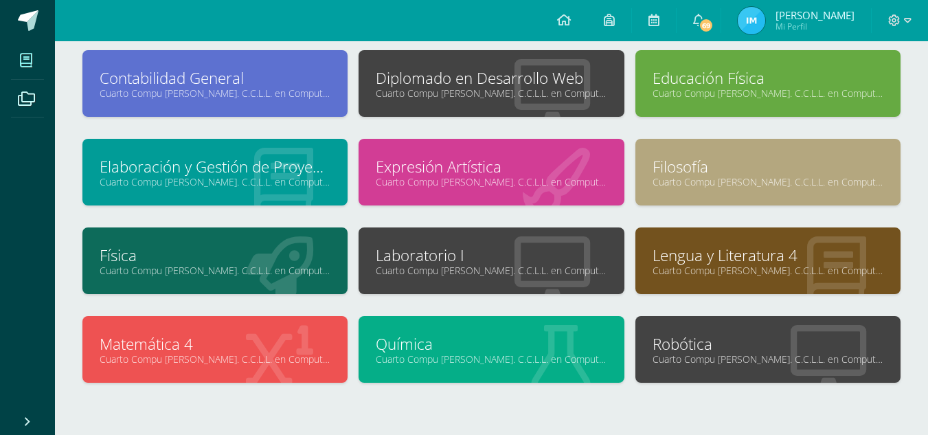
scroll to position [173, 0]
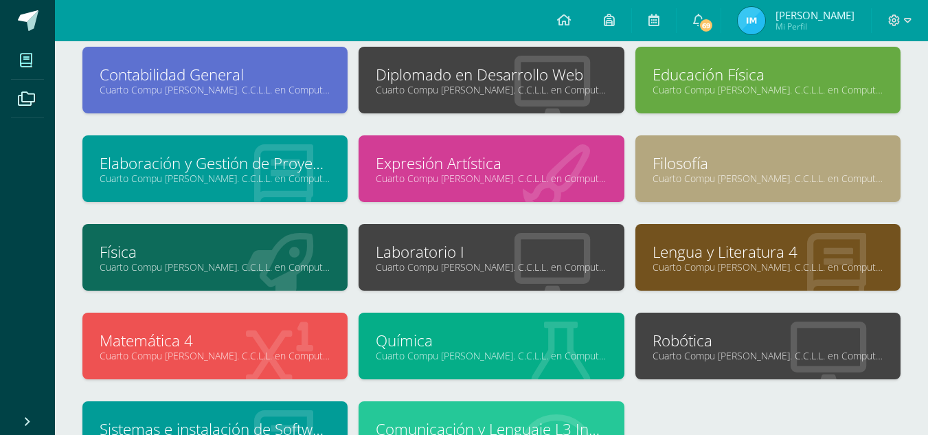
click at [292, 360] on link "Cuarto Compu [PERSON_NAME]. C.C.L.L. en Computación "A"" at bounding box center [215, 355] width 231 height 13
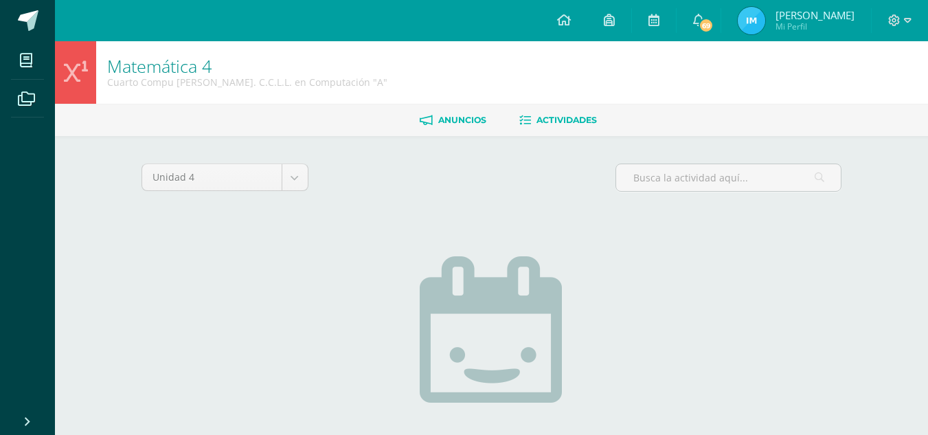
click at [445, 110] on link "Anuncios" at bounding box center [453, 120] width 67 height 22
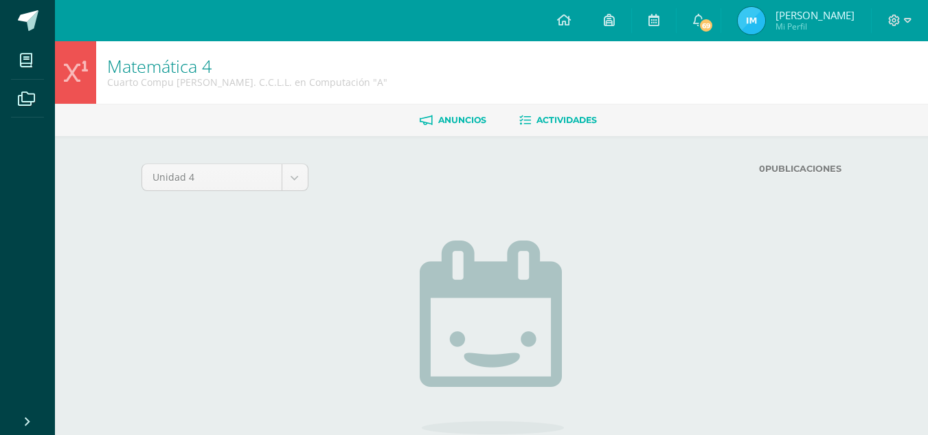
click at [549, 125] on span "Actividades" at bounding box center [566, 120] width 60 height 10
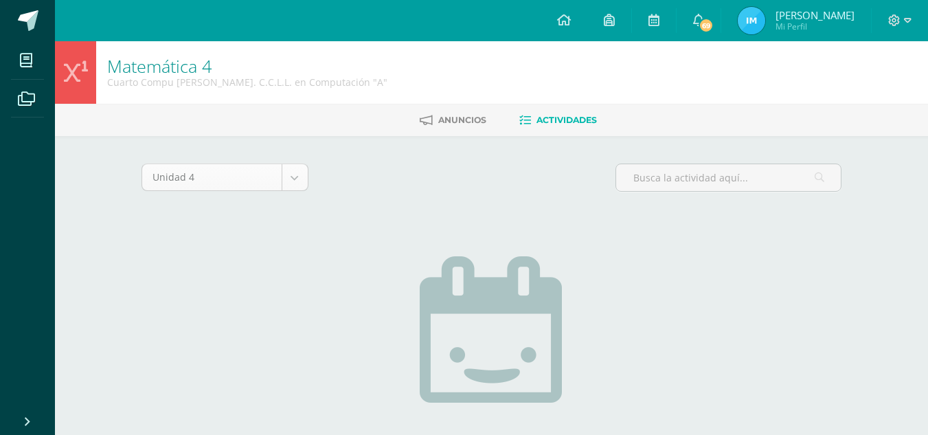
click at [301, 179] on body "Mis cursos Archivos Cerrar panel Administración Financiera Cuarto Compu [PERSON…" at bounding box center [464, 295] width 928 height 590
click at [301, 179] on body "Mis cursos Archivos Cerrar panel Administración Financiera Cuarto Compu Bach. C…" at bounding box center [464, 295] width 928 height 590
